Goal: Transaction & Acquisition: Download file/media

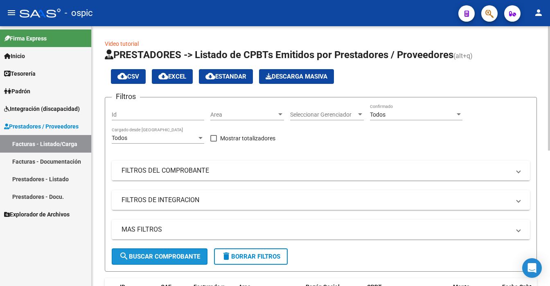
click at [156, 258] on span "search Buscar Comprobante" at bounding box center [159, 256] width 81 height 7
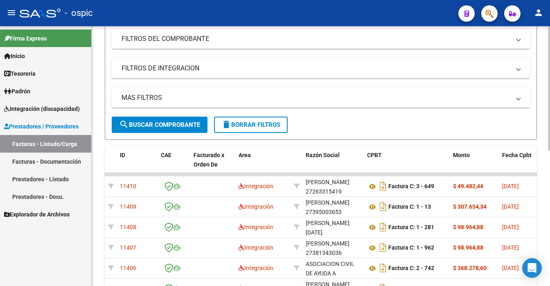
scroll to position [196, 0]
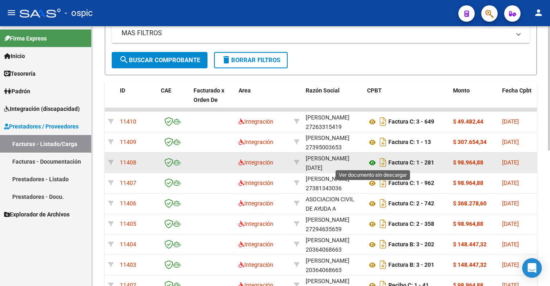
click at [372, 158] on icon at bounding box center [372, 163] width 11 height 10
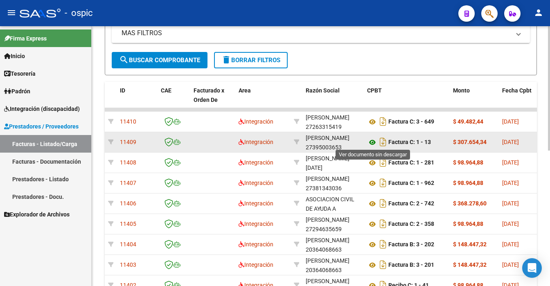
click at [371, 140] on icon at bounding box center [372, 143] width 11 height 10
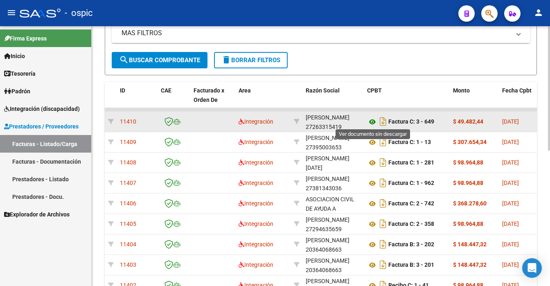
click at [371, 120] on icon at bounding box center [372, 122] width 11 height 10
